Goal: Information Seeking & Learning: Learn about a topic

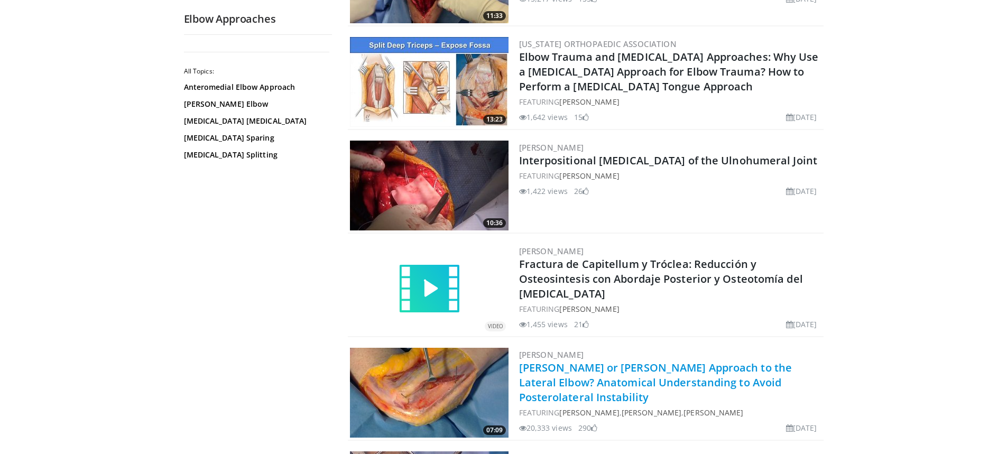
scroll to position [1692, 0]
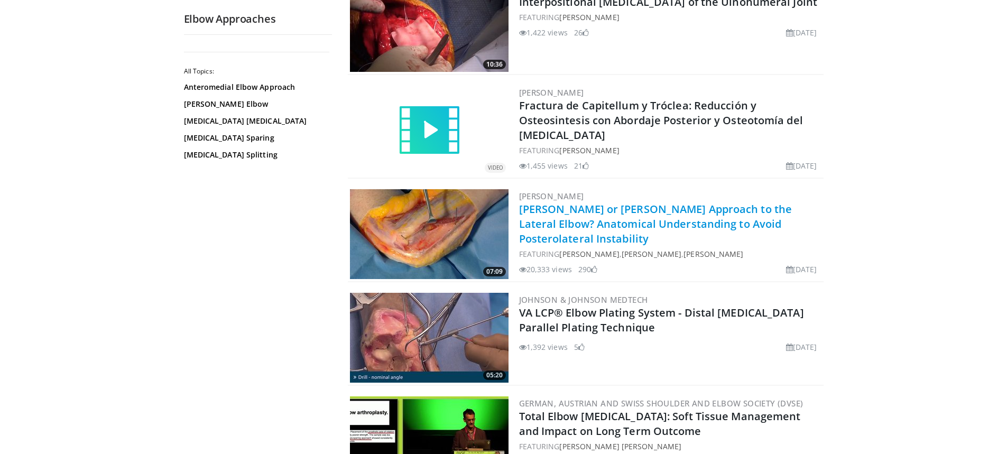
click at [606, 217] on link "[PERSON_NAME] or [PERSON_NAME] Approach to the Lateral Elbow? Anatomical Unders…" at bounding box center [655, 224] width 273 height 44
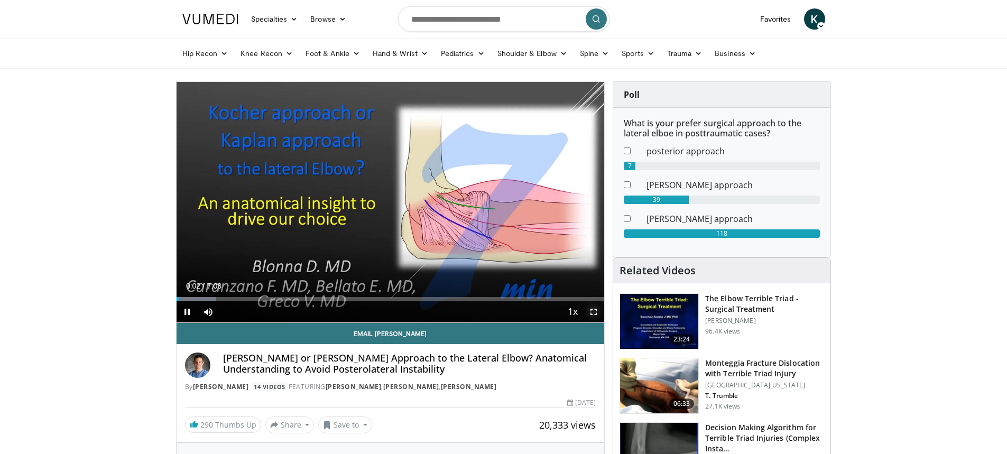
click at [595, 310] on span "Video Player" at bounding box center [593, 311] width 21 height 21
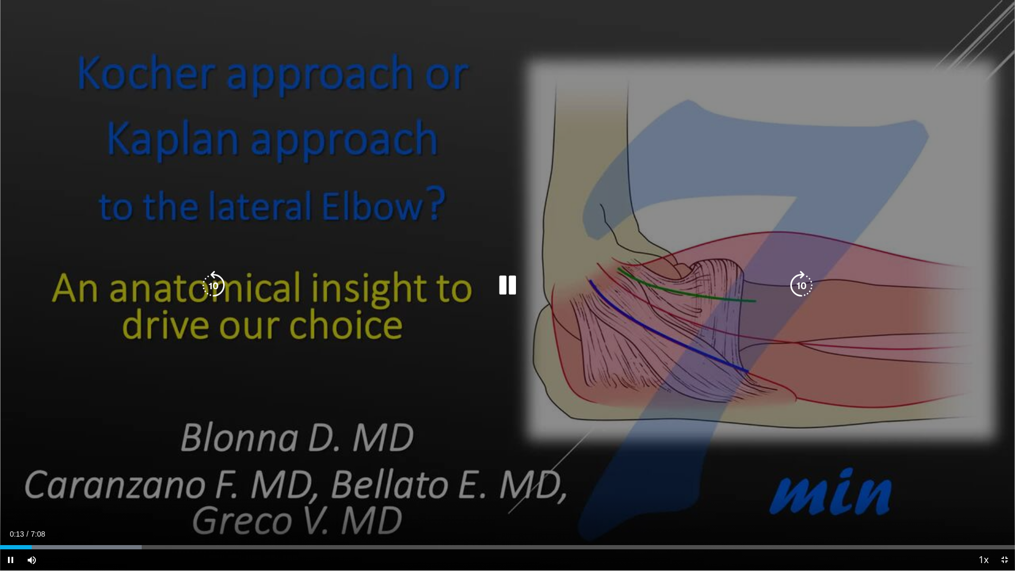
click at [604, 133] on div "10 seconds Tap to unmute" at bounding box center [507, 285] width 1015 height 571
click at [543, 203] on div "10 seconds Tap to unmute" at bounding box center [507, 285] width 1015 height 571
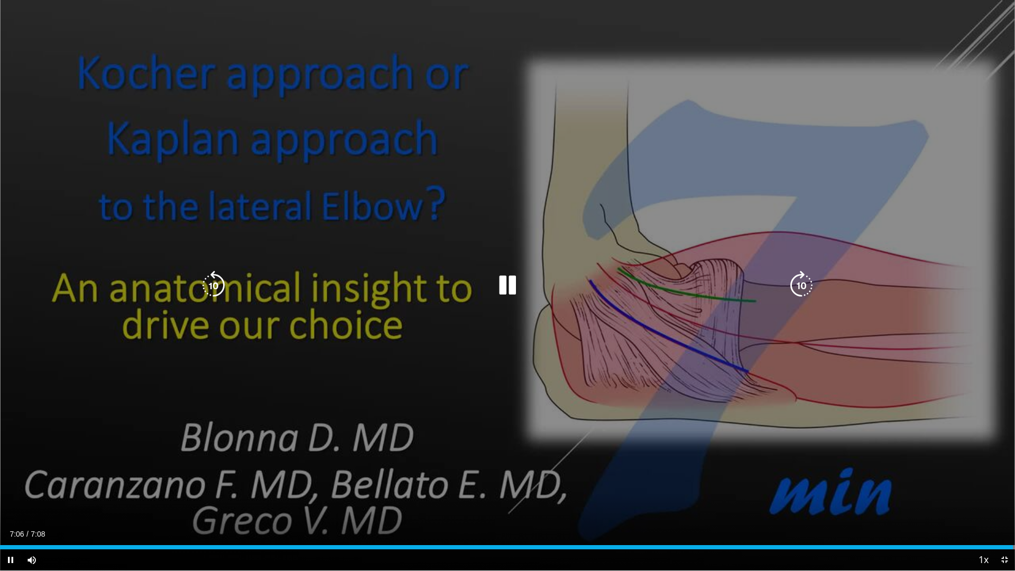
click at [222, 282] on icon "Video Player" at bounding box center [214, 286] width 30 height 30
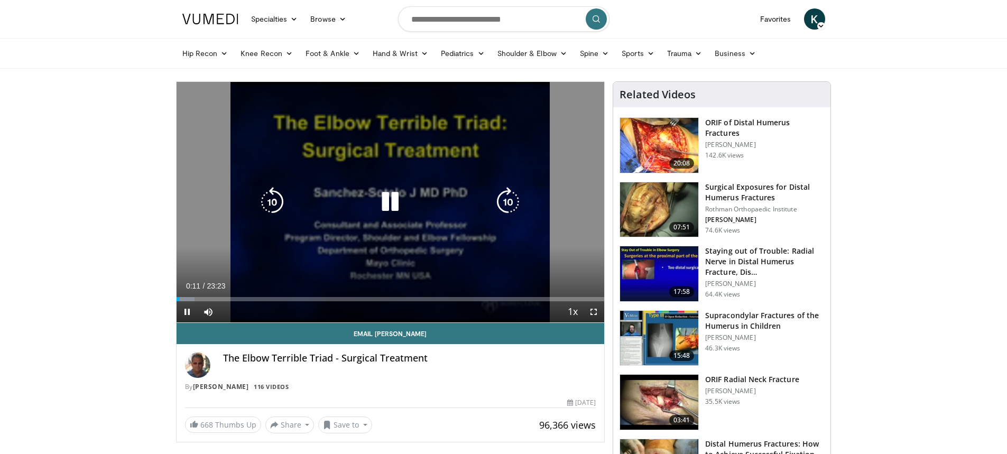
click at [506, 198] on icon "Video Player" at bounding box center [508, 202] width 30 height 30
click at [508, 200] on icon "Video Player" at bounding box center [508, 202] width 30 height 30
click at [506, 201] on icon "Video Player" at bounding box center [508, 202] width 30 height 30
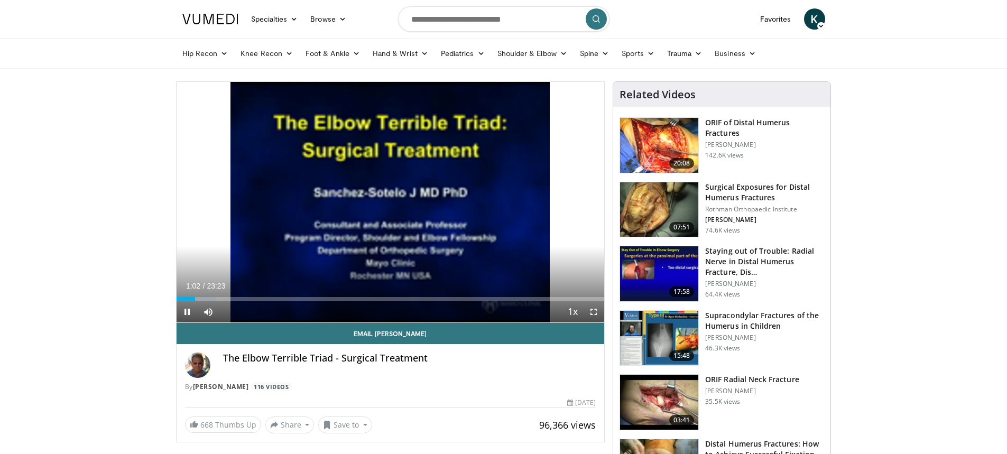
click at [506, 201] on div "10 seconds Tap to unmute" at bounding box center [391, 202] width 428 height 241
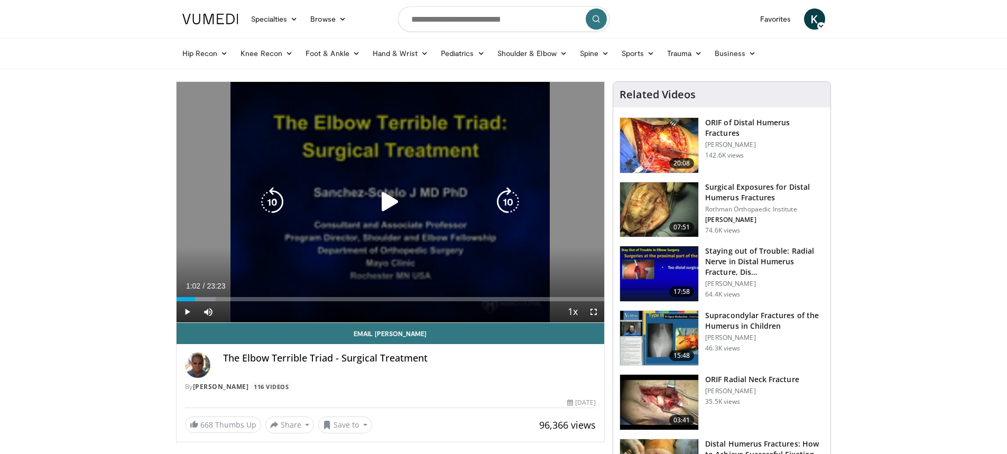
click at [520, 201] on icon "Video Player" at bounding box center [508, 202] width 30 height 30
click at [393, 200] on icon "Video Player" at bounding box center [390, 202] width 30 height 30
click at [576, 216] on div "10 seconds Tap to unmute" at bounding box center [391, 202] width 428 height 241
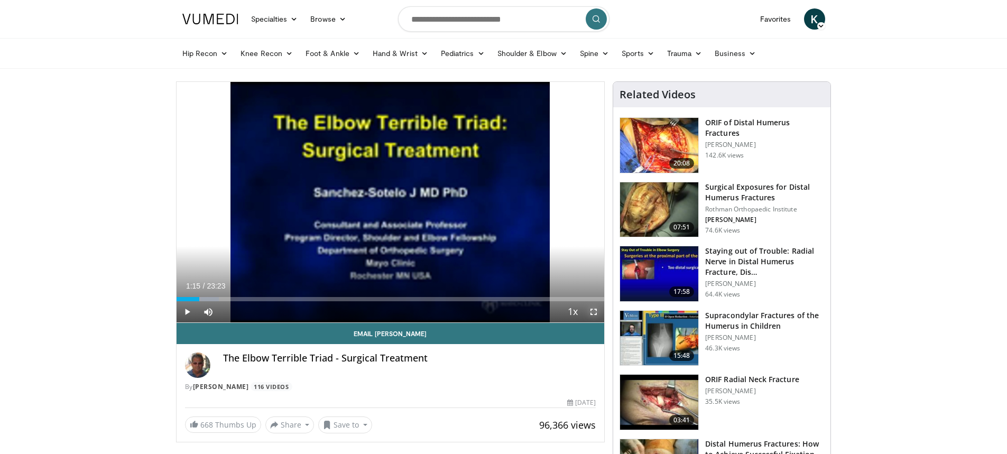
click at [592, 311] on span "Video Player" at bounding box center [593, 311] width 21 height 21
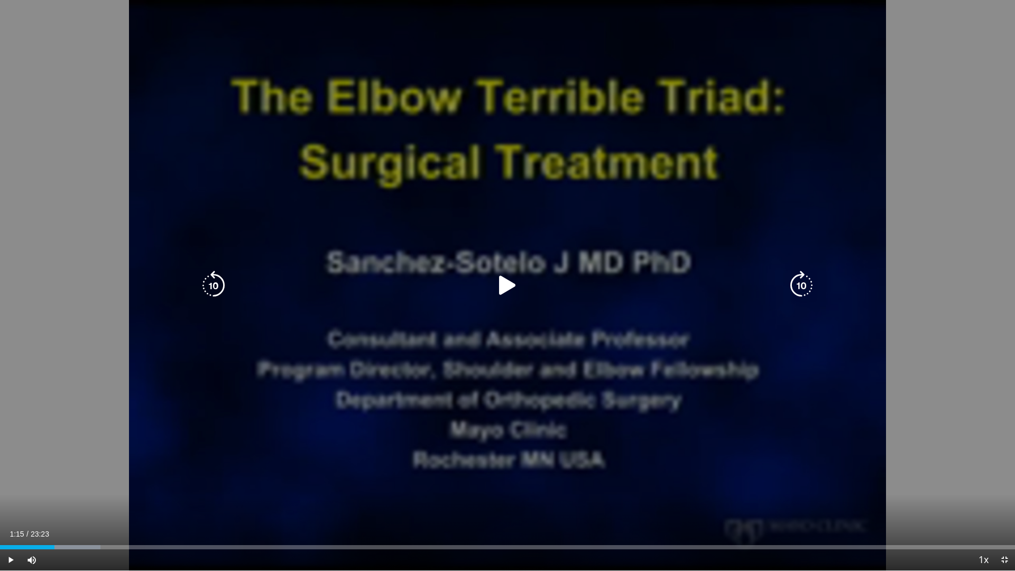
click at [505, 280] on icon "Video Player" at bounding box center [508, 286] width 30 height 30
click at [805, 289] on icon "Video Player" at bounding box center [802, 286] width 30 height 30
click at [796, 282] on icon "Video Player" at bounding box center [802, 286] width 30 height 30
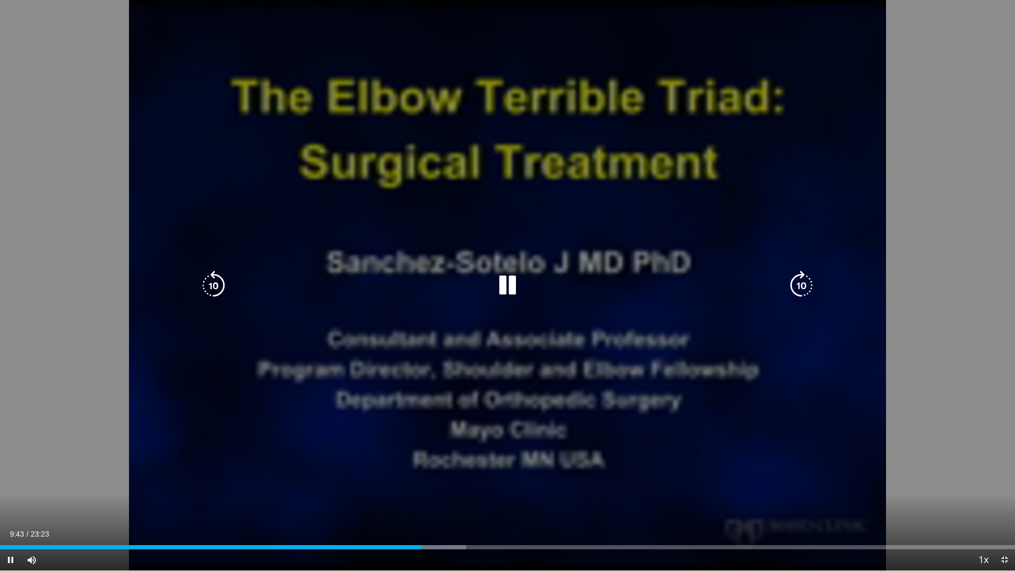
click at [518, 286] on icon "Video Player" at bounding box center [508, 286] width 30 height 30
click at [511, 286] on icon "Video Player" at bounding box center [508, 286] width 30 height 30
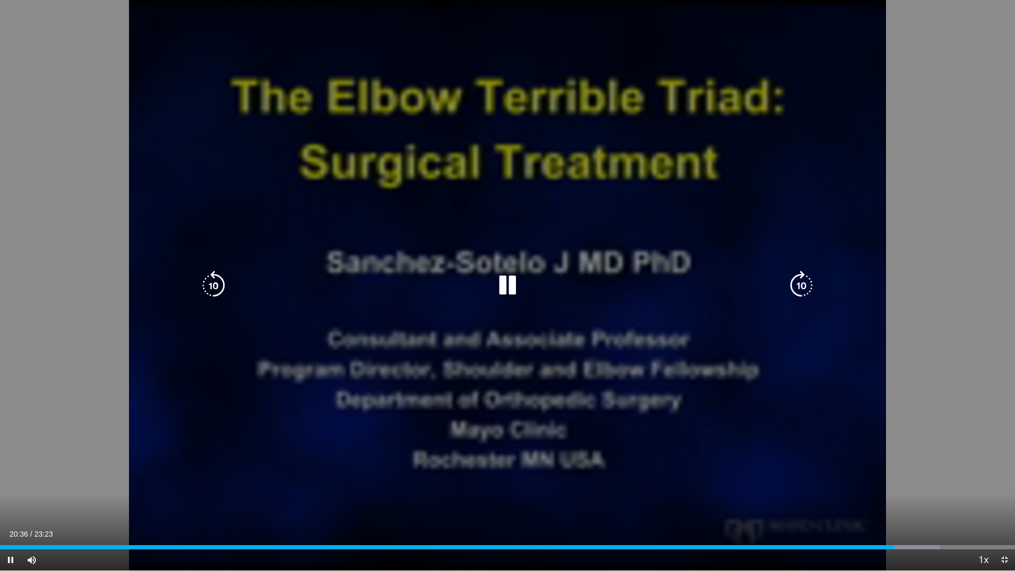
click at [507, 285] on icon "Video Player" at bounding box center [508, 286] width 30 height 30
drag, startPoint x: 216, startPoint y: 284, endPoint x: 325, endPoint y: 296, distance: 110.1
click at [216, 284] on icon "Video Player" at bounding box center [214, 285] width 30 height 30
click at [499, 285] on icon "Video Player" at bounding box center [508, 286] width 30 height 30
click at [505, 276] on icon "Video Player" at bounding box center [508, 286] width 30 height 30
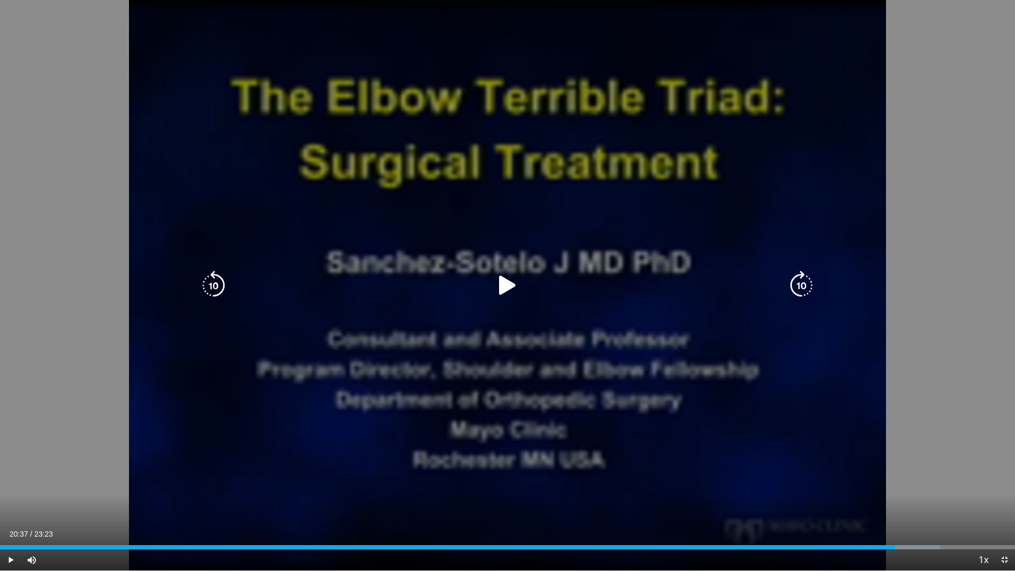
click at [509, 282] on icon "Video Player" at bounding box center [508, 286] width 30 height 30
click at [214, 282] on icon "Video Player" at bounding box center [214, 286] width 30 height 30
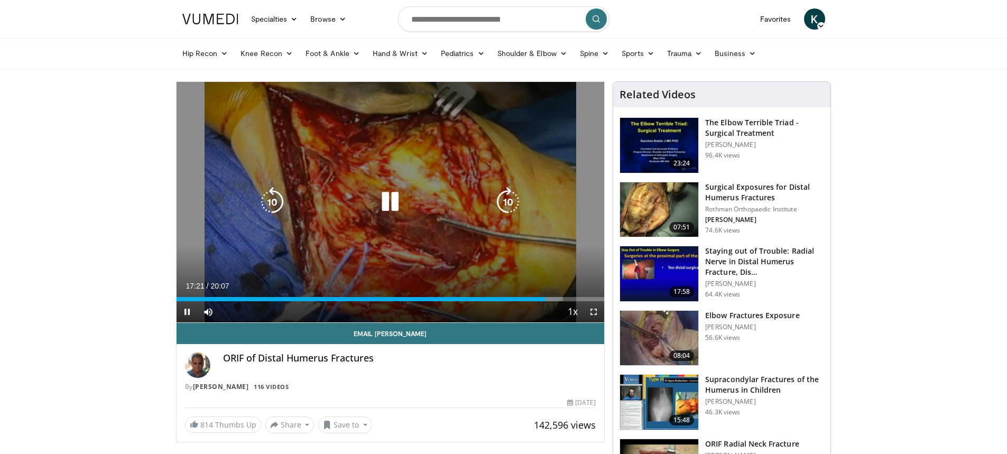
click at [390, 200] on icon "Video Player" at bounding box center [390, 202] width 30 height 30
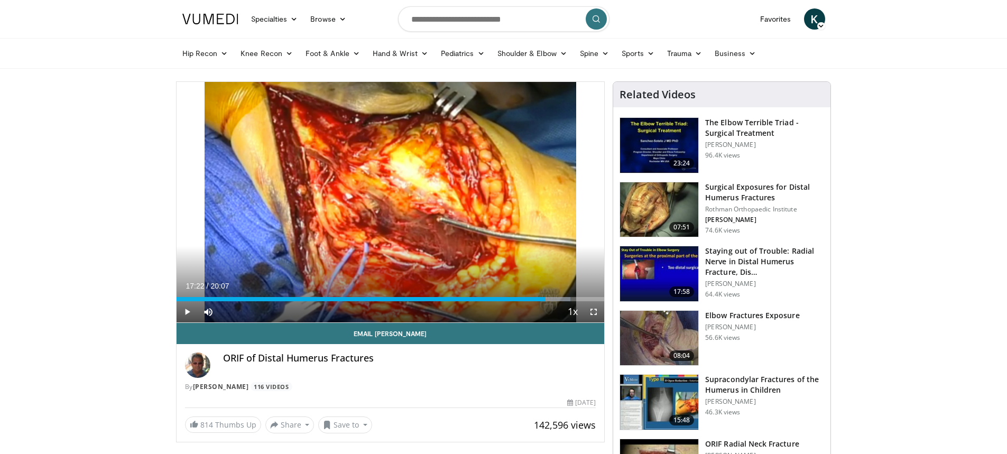
scroll to position [53, 0]
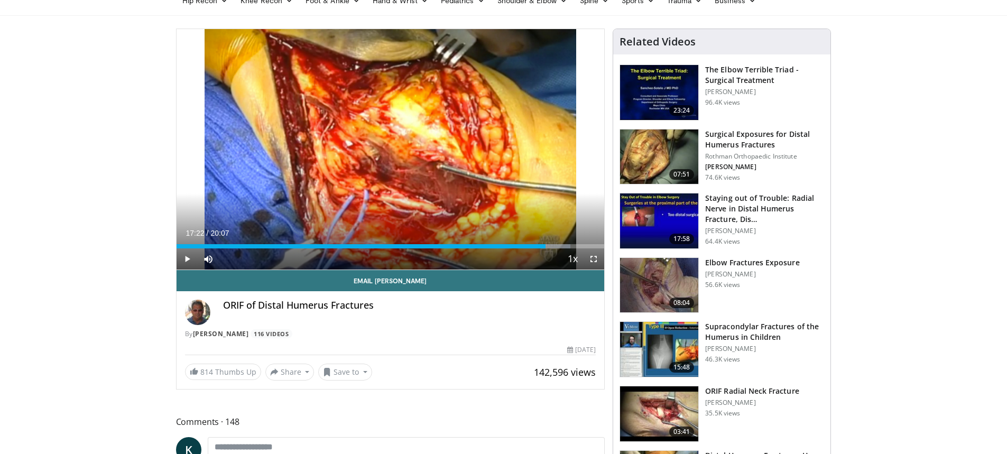
click at [677, 411] on img at bounding box center [659, 414] width 78 height 55
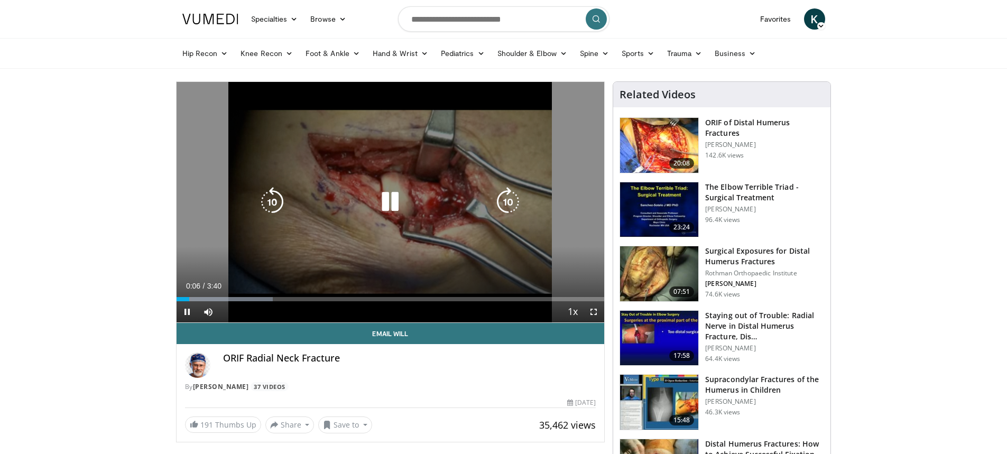
click at [507, 206] on icon "Video Player" at bounding box center [508, 202] width 30 height 30
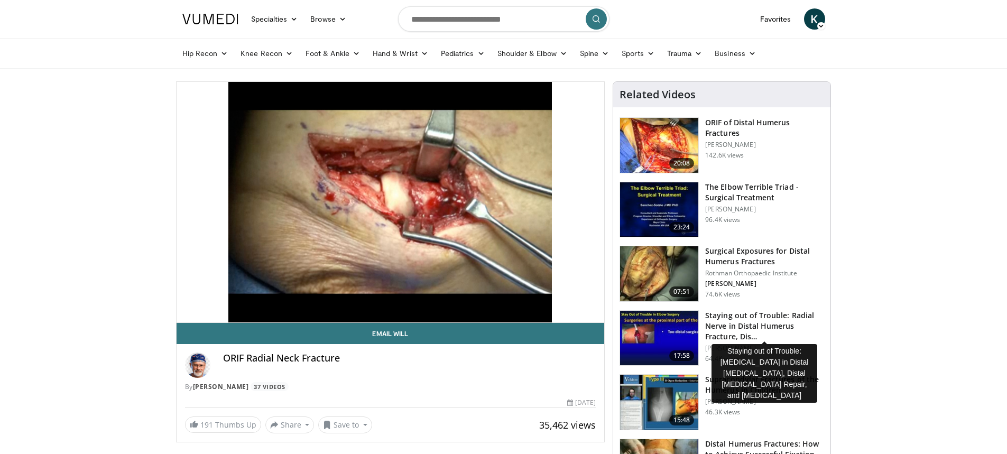
scroll to position [106, 0]
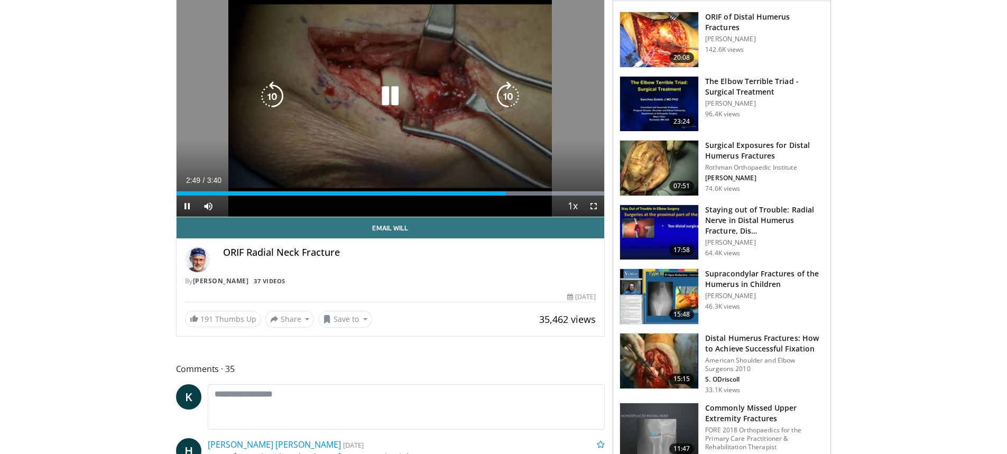
click at [396, 90] on icon "Video Player" at bounding box center [390, 96] width 30 height 30
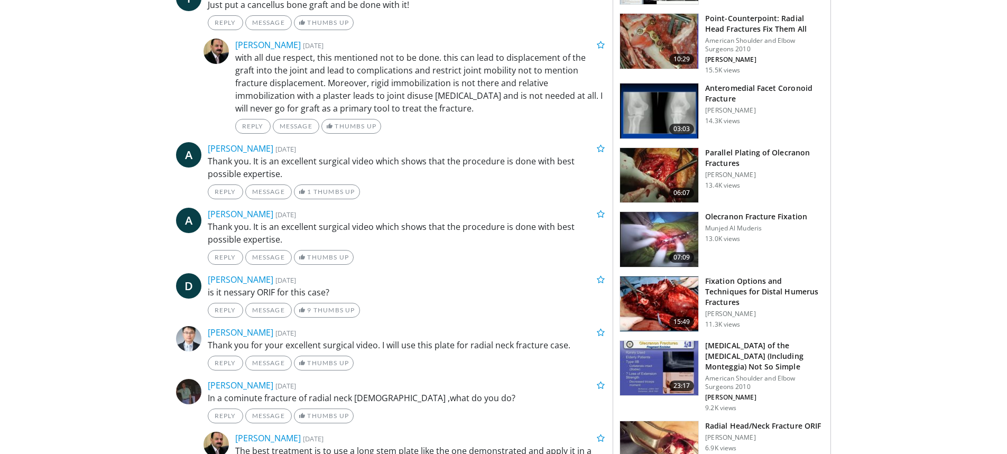
scroll to position [1163, 0]
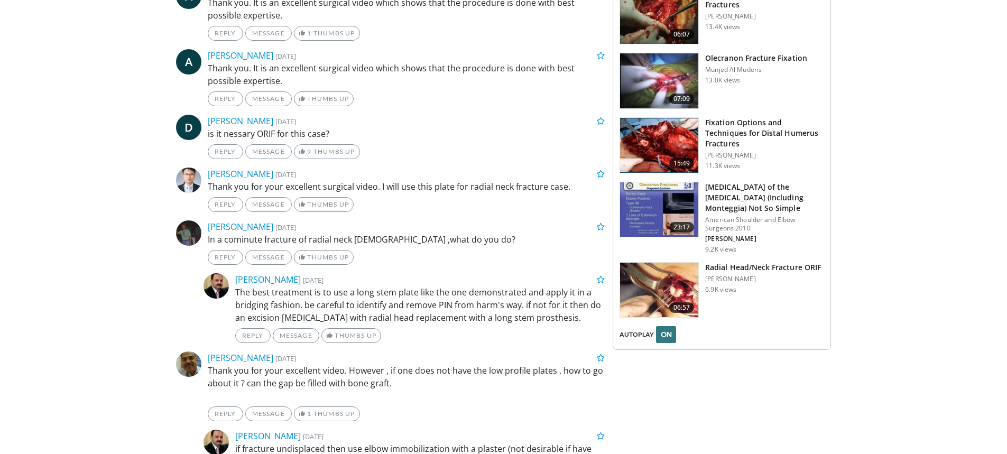
click at [758, 262] on h3 "Radial Head/Neck Fracture ORIF" at bounding box center [763, 267] width 116 height 11
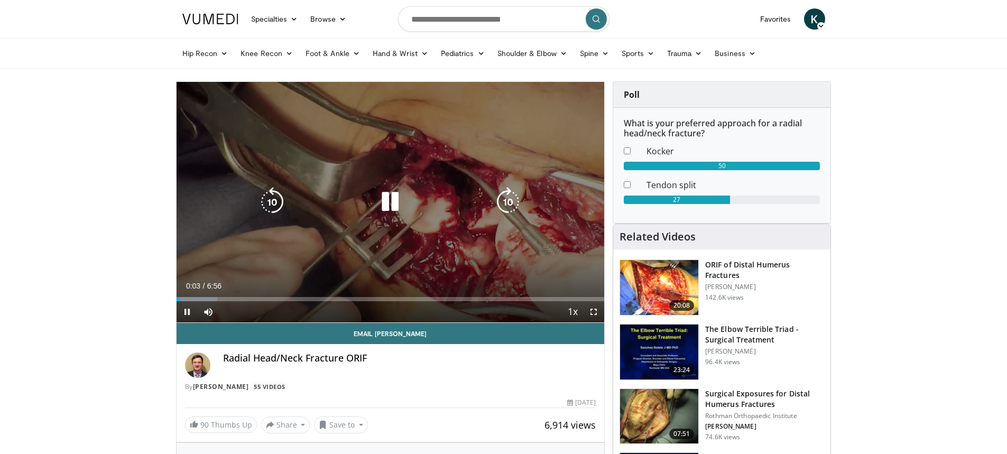
click at [522, 203] on icon "Video Player" at bounding box center [508, 202] width 30 height 30
click at [393, 199] on icon "Video Player" at bounding box center [390, 202] width 30 height 30
